Goal: Find specific page/section: Find specific page/section

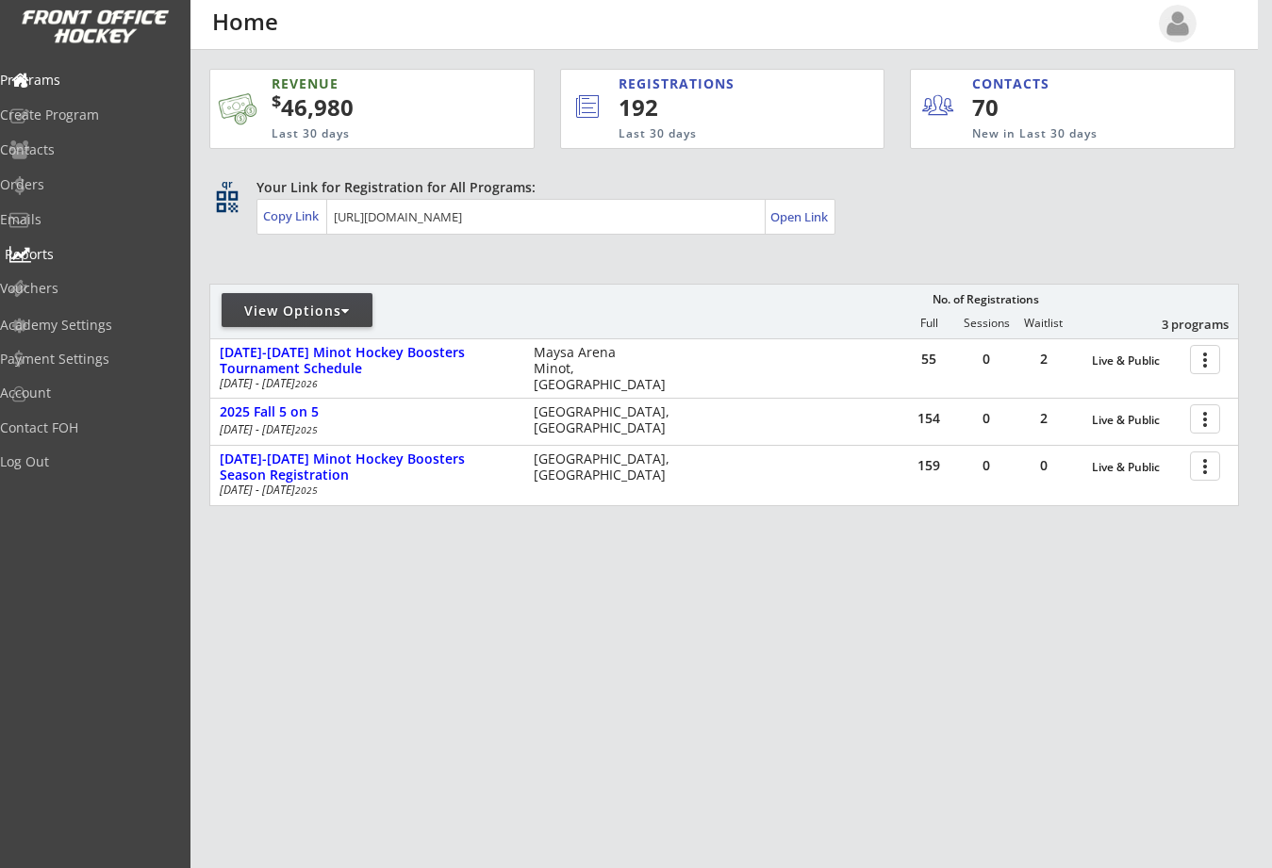
click at [59, 249] on div "Reports" at bounding box center [90, 254] width 170 height 13
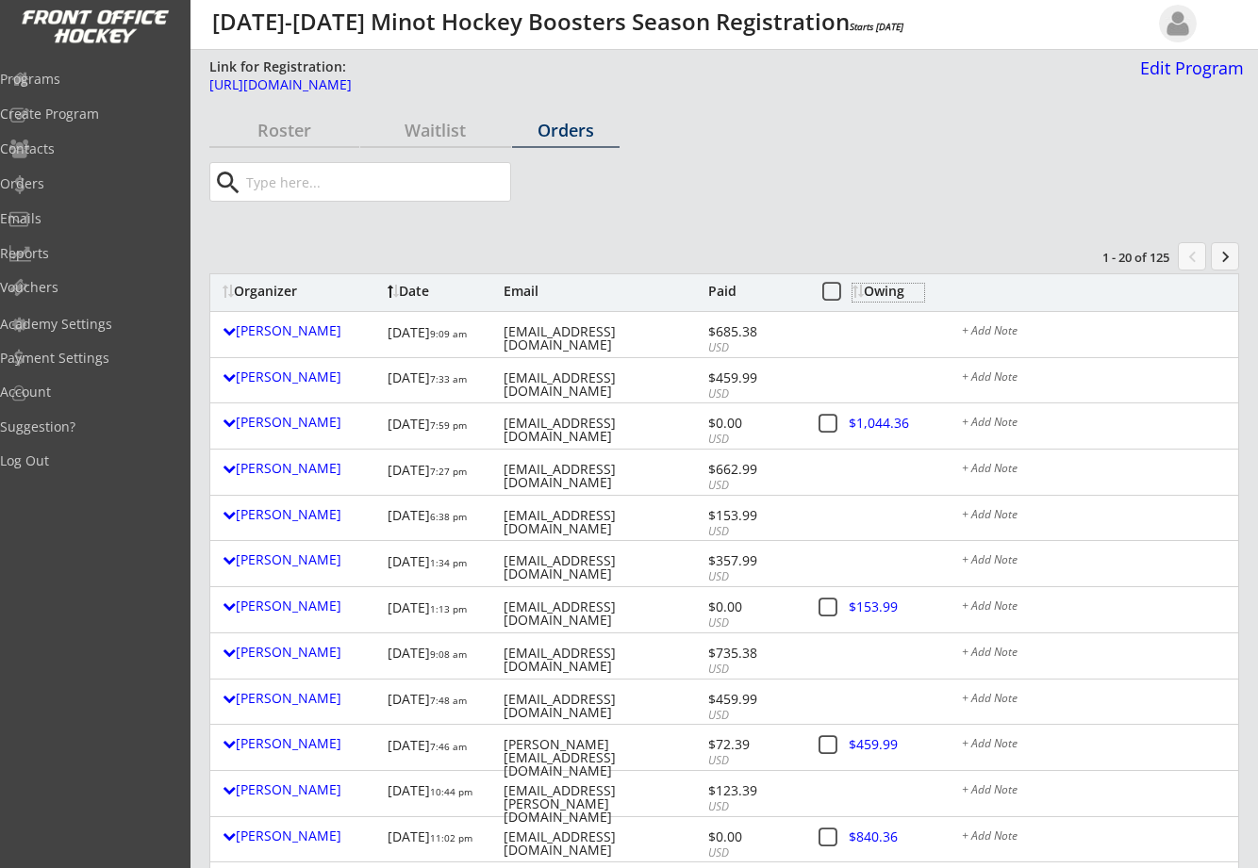
click at [898, 293] on div "Owing" at bounding box center [888, 291] width 72 height 13
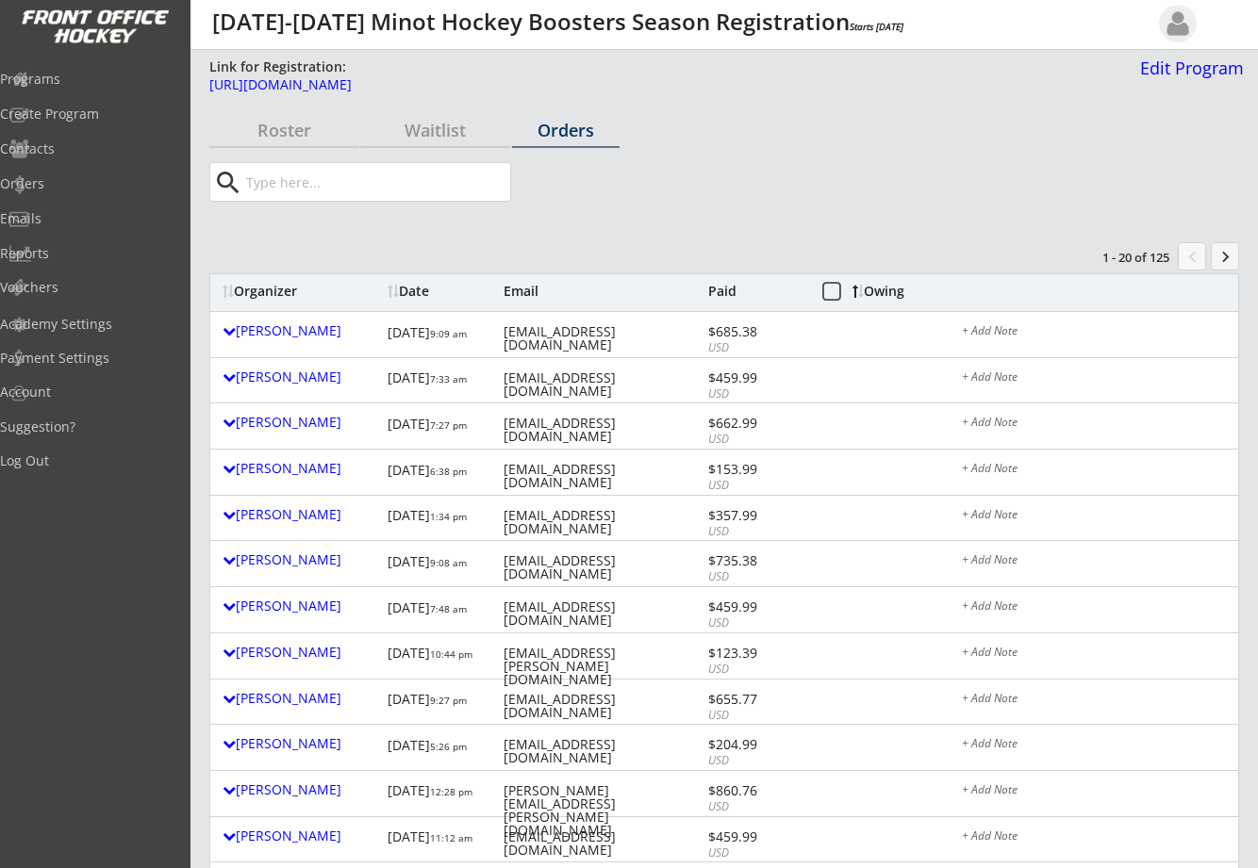
click at [294, 286] on div "Organizer" at bounding box center [301, 291] width 156 height 13
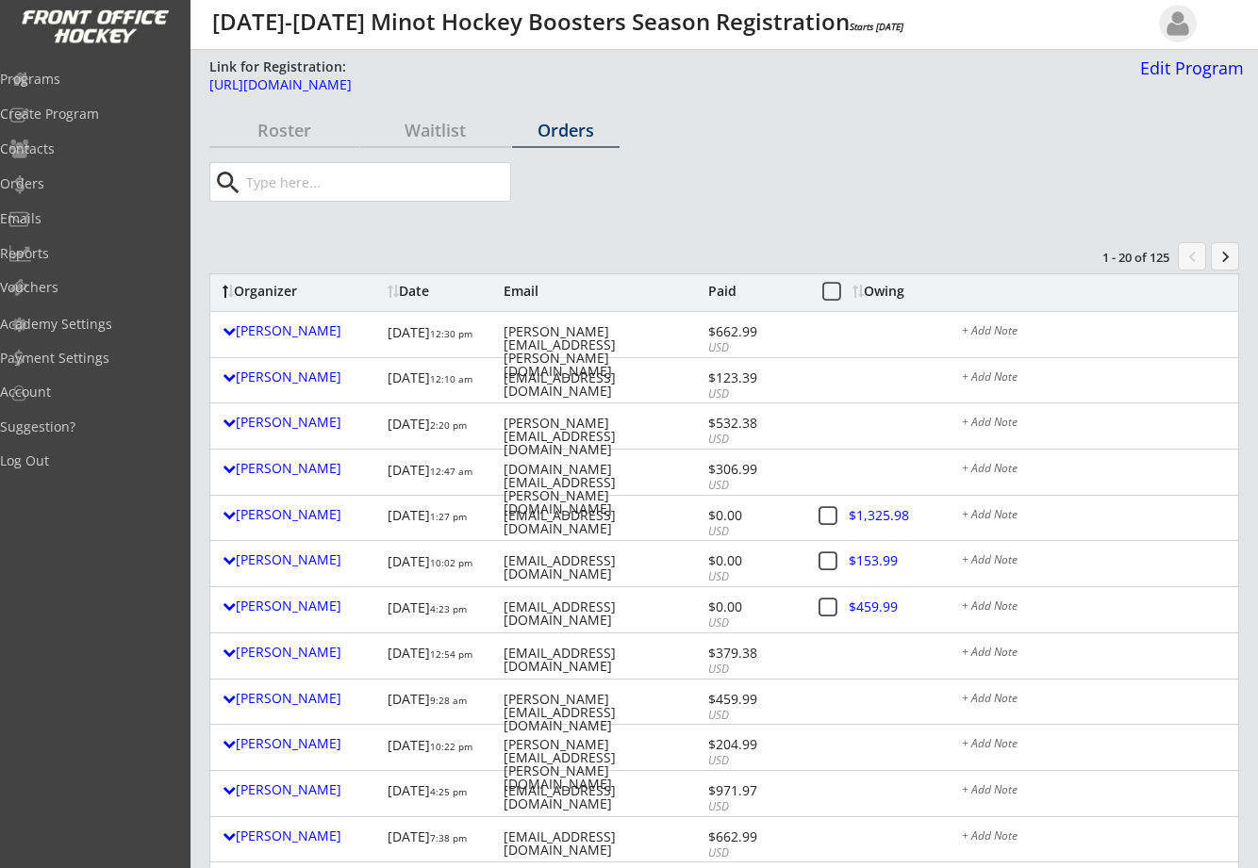
click at [336, 291] on div "Organizer" at bounding box center [301, 291] width 156 height 13
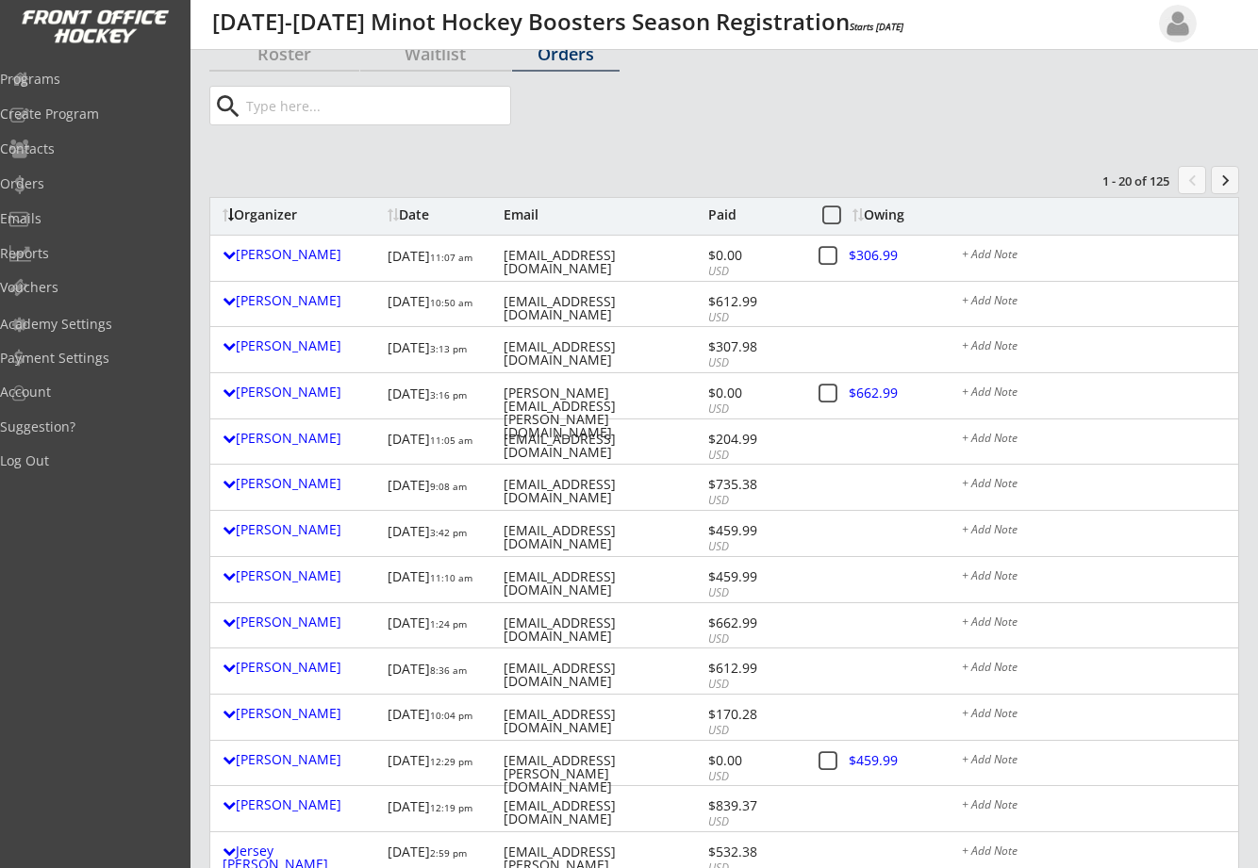
scroll to position [94, 0]
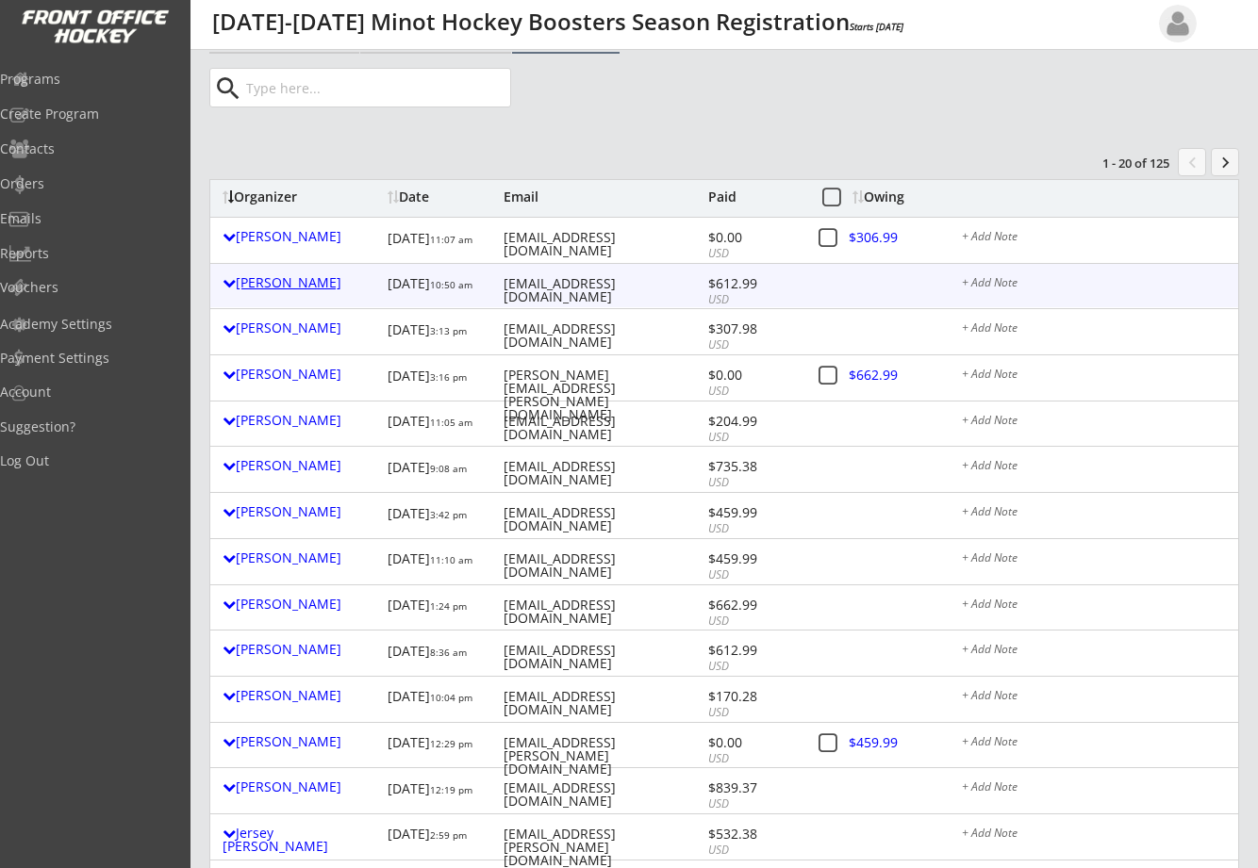
click at [298, 281] on div "[PERSON_NAME]" at bounding box center [301, 282] width 156 height 13
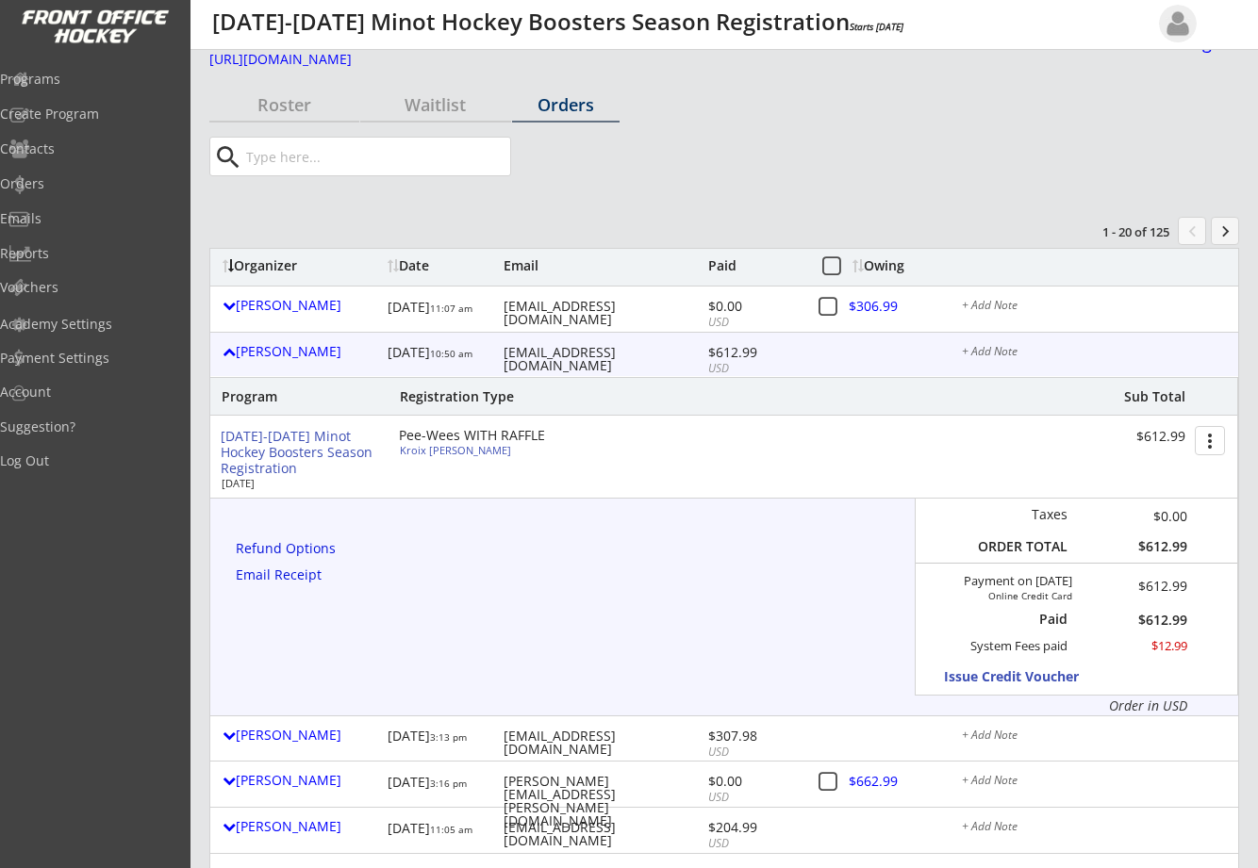
scroll to position [0, 0]
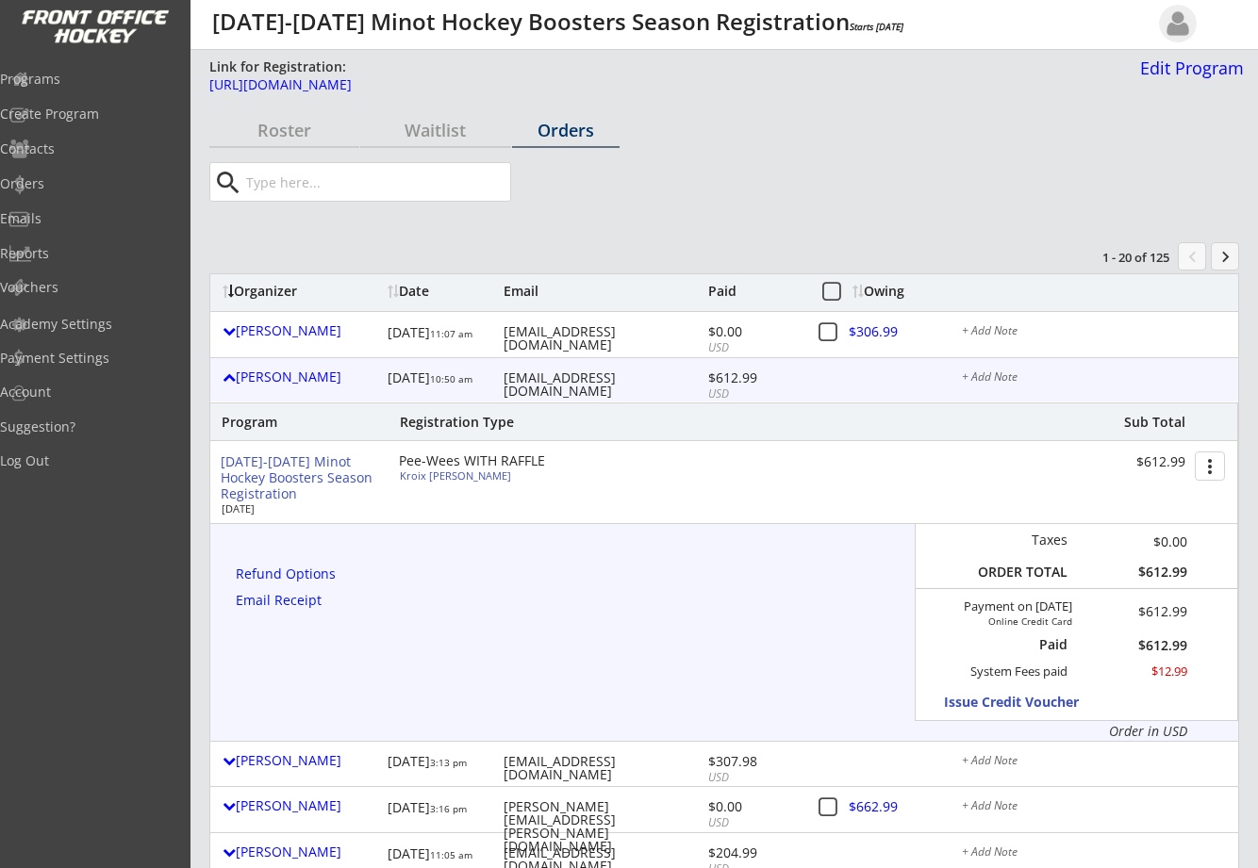
click at [1204, 468] on button "more_vert" at bounding box center [1210, 466] width 30 height 29
click at [83, 253] on div "Reports" at bounding box center [90, 253] width 170 height 13
